Goal: Task Accomplishment & Management: Use online tool/utility

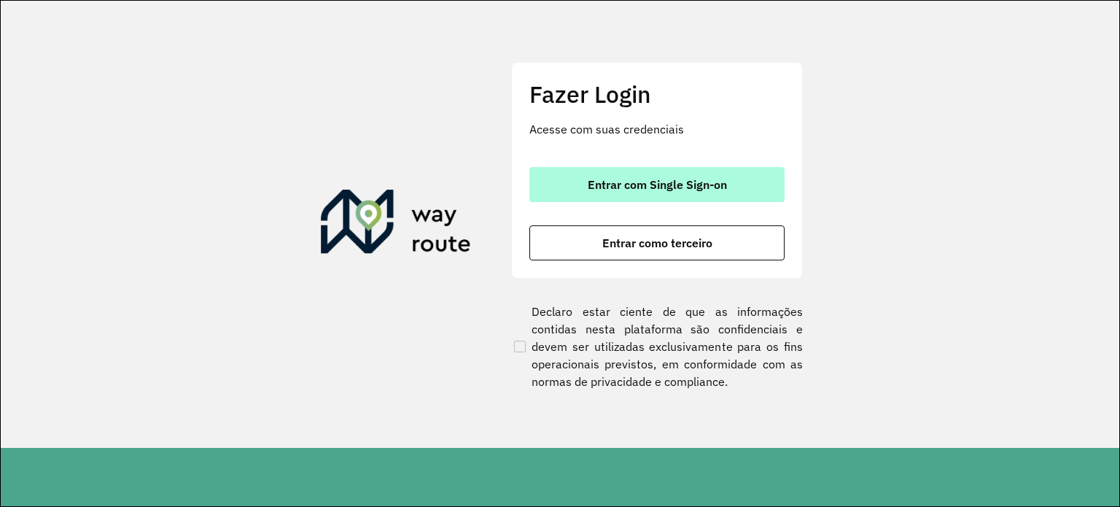
click at [660, 182] on span "Entrar com Single Sign-on" at bounding box center [656, 185] width 139 height 12
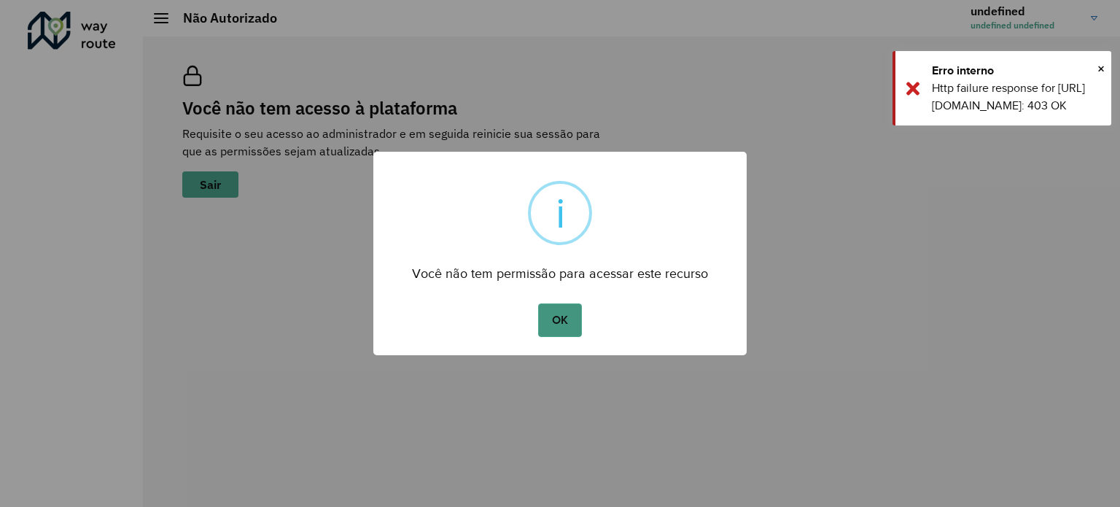
click at [571, 326] on button "OK" at bounding box center [559, 320] width 43 height 34
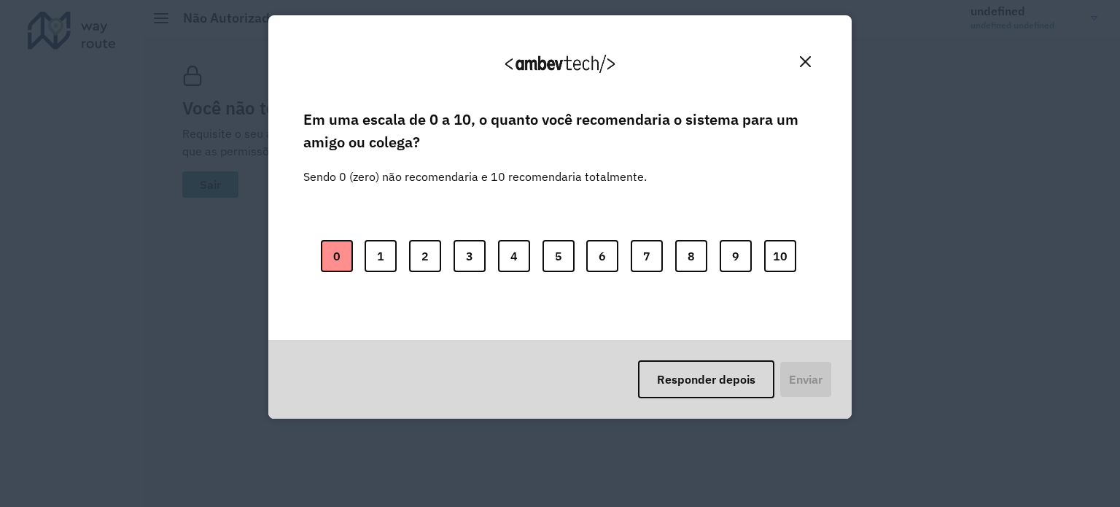
click at [350, 262] on button "0" at bounding box center [337, 256] width 32 height 32
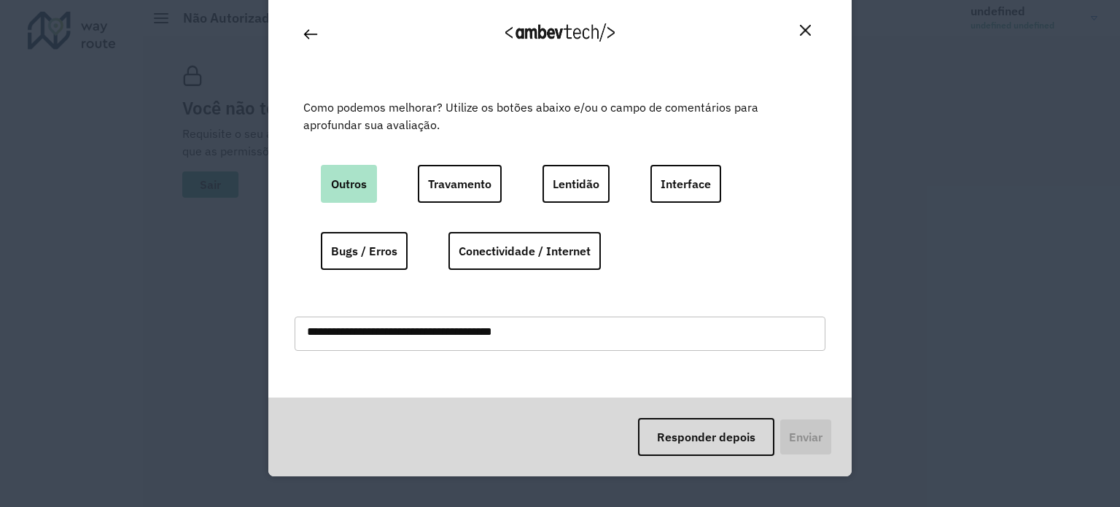
click at [350, 195] on button "Outros" at bounding box center [349, 184] width 56 height 38
click at [526, 328] on textarea at bounding box center [559, 333] width 531 height 34
click at [717, 437] on button "Responder depois" at bounding box center [706, 437] width 136 height 38
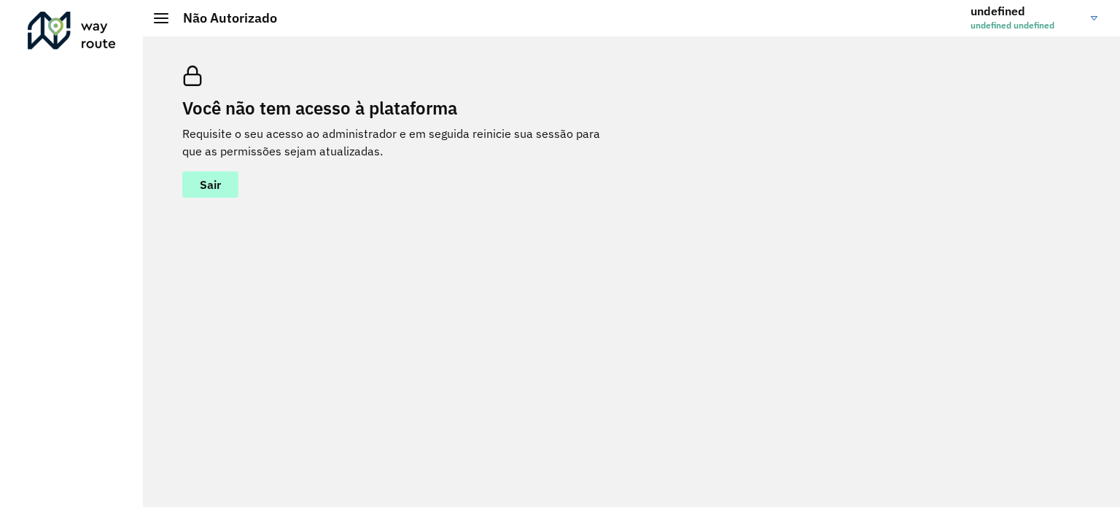
click at [211, 187] on span "Sair" at bounding box center [210, 185] width 21 height 12
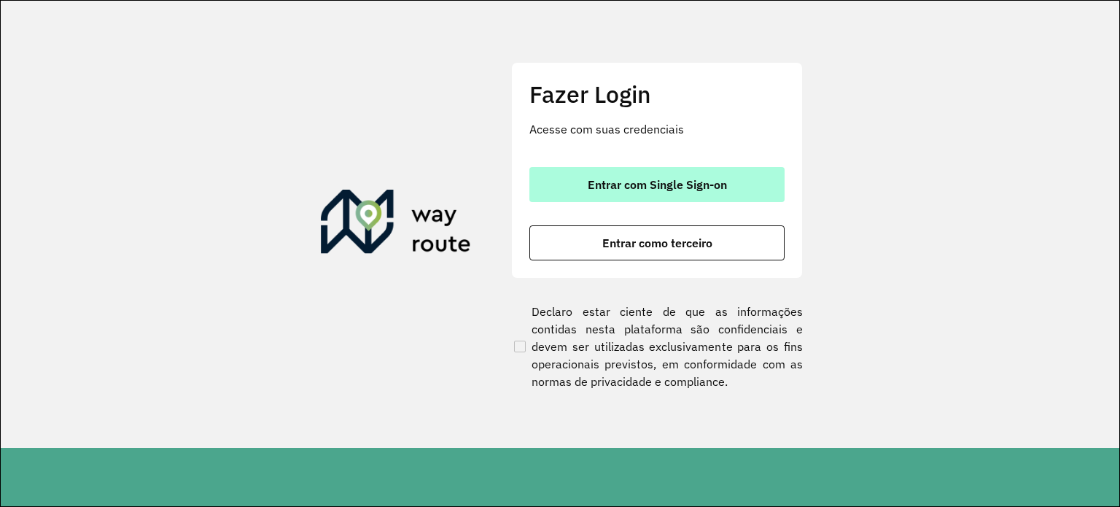
click at [671, 179] on span "Entrar com Single Sign-on" at bounding box center [656, 185] width 139 height 12
